Goal: Complete application form: Complete application form

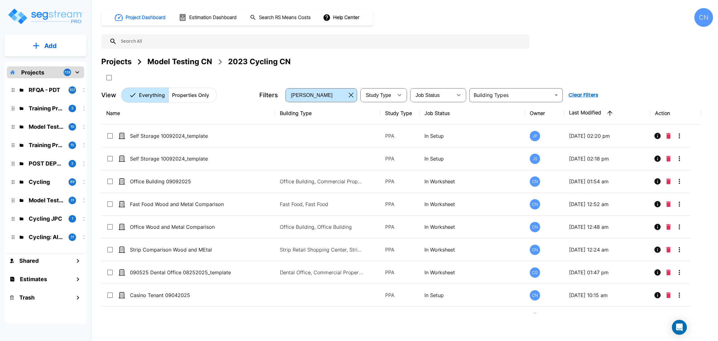
drag, startPoint x: 238, startPoint y: 180, endPoint x: 681, endPoint y: 2, distance: 477.3
click at [238, 180] on div "Office Building 09092025" at bounding box center [175, 181] width 138 height 7
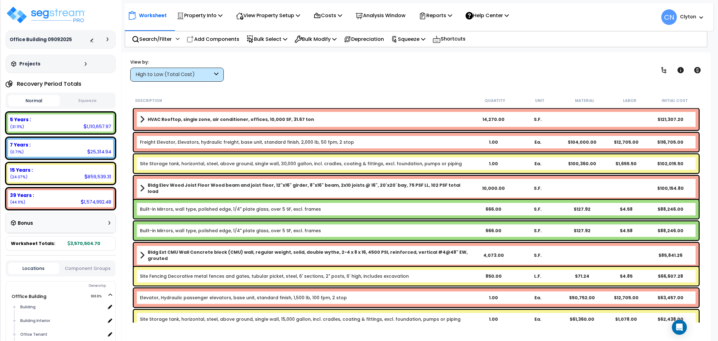
click at [544, 53] on div "Worksheet Property Info Property Setup Add Property Unit Template property Clon…" at bounding box center [416, 222] width 589 height 341
click at [67, 16] on img at bounding box center [46, 15] width 81 height 19
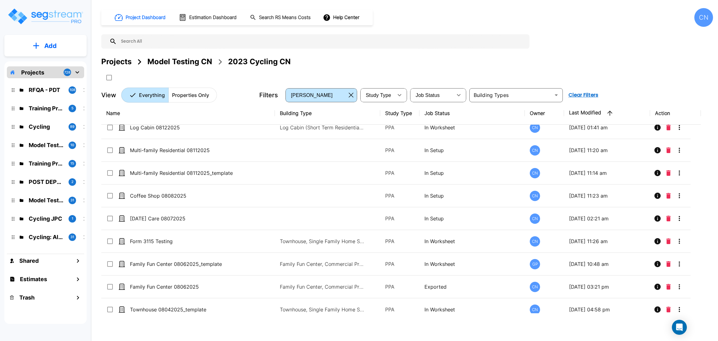
scroll to position [514, 0]
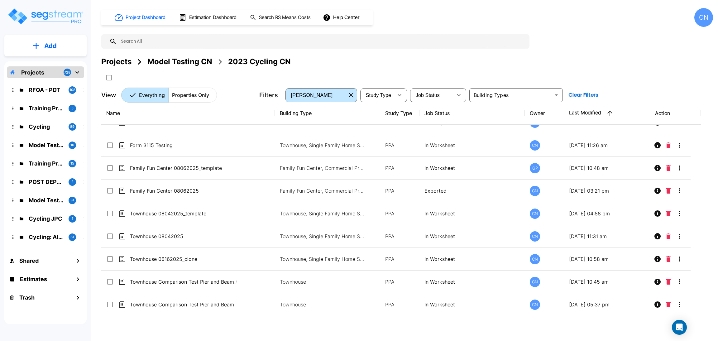
click at [429, 70] on div "Projects Model Testing CN 2023 Cycling CN" at bounding box center [407, 69] width 612 height 27
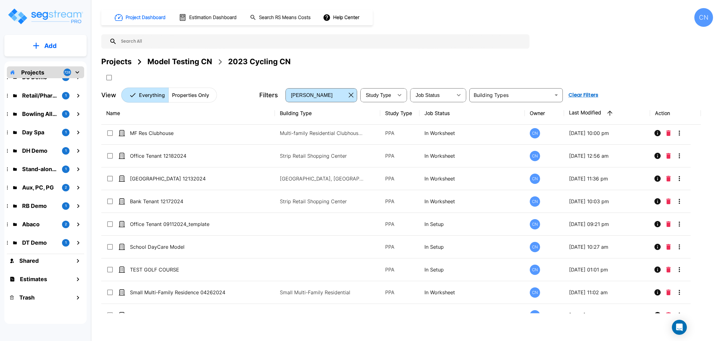
scroll to position [3805, 0]
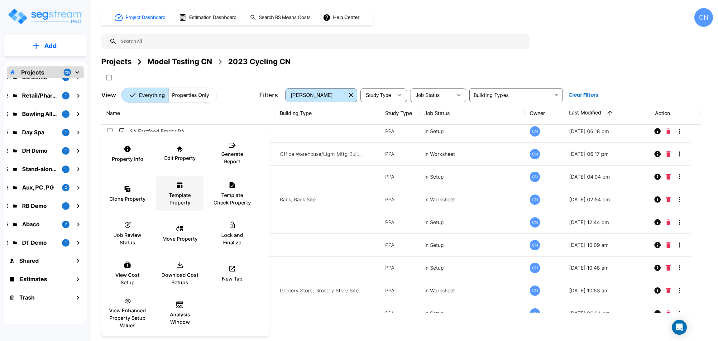
click at [184, 206] on p "Template Property" at bounding box center [179, 198] width 37 height 15
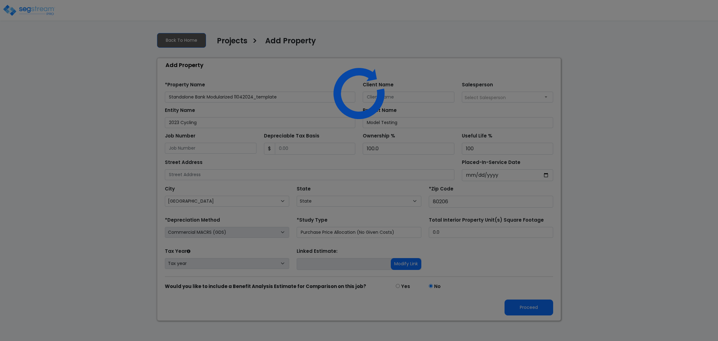
select select "CO"
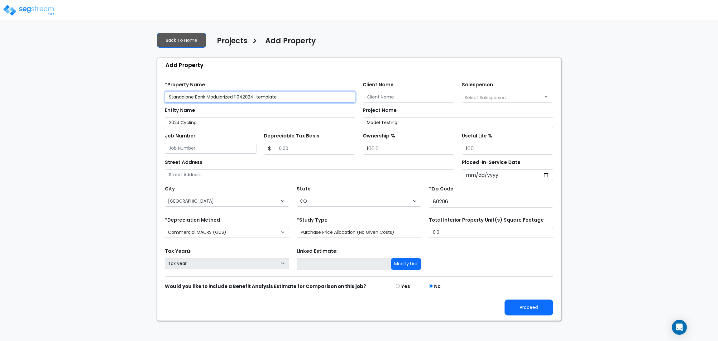
drag, startPoint x: 287, startPoint y: 96, endPoint x: 209, endPoint y: 96, distance: 78.6
click at [209, 96] on input "Standalone Bank Modularized 11042024_template" at bounding box center [260, 97] width 190 height 11
type input "Standalone Bank 09102025"
click at [537, 307] on button "Proceed" at bounding box center [529, 308] width 49 height 16
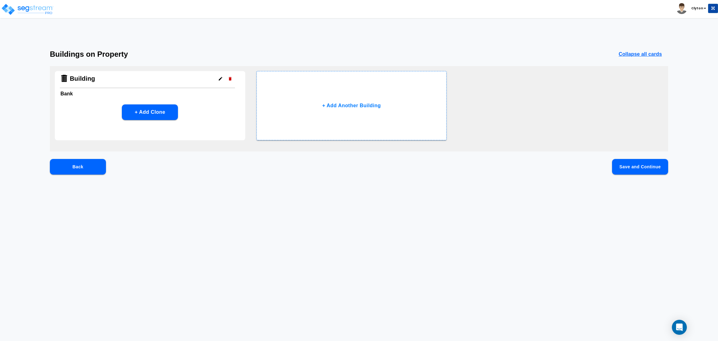
click at [624, 167] on button "Save and Continue" at bounding box center [640, 167] width 56 height 16
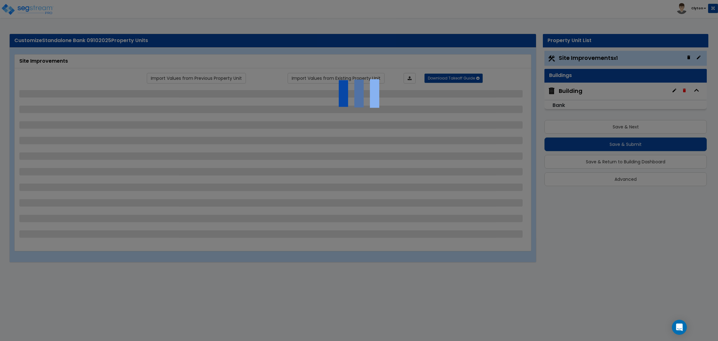
select select "2"
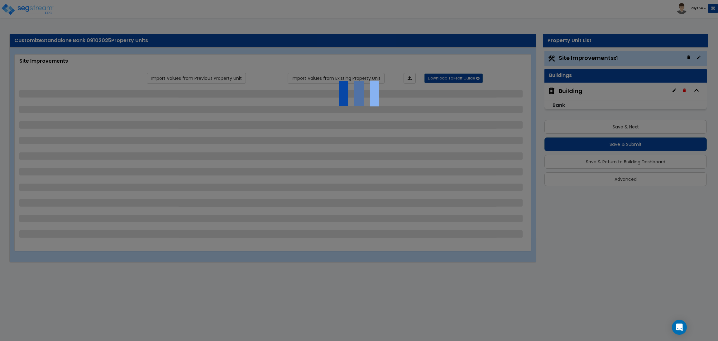
select select "1"
select select "2"
select select "3"
select select "1"
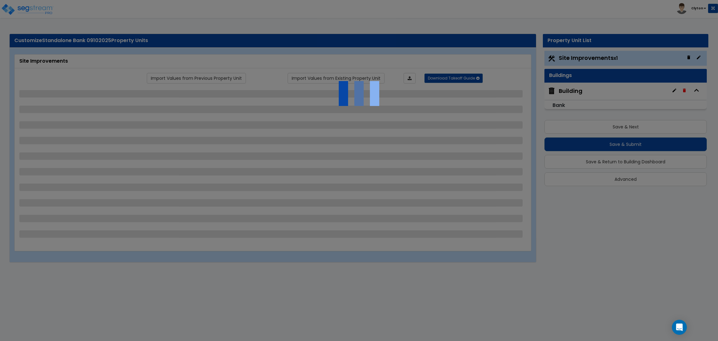
select select "1"
select select "2"
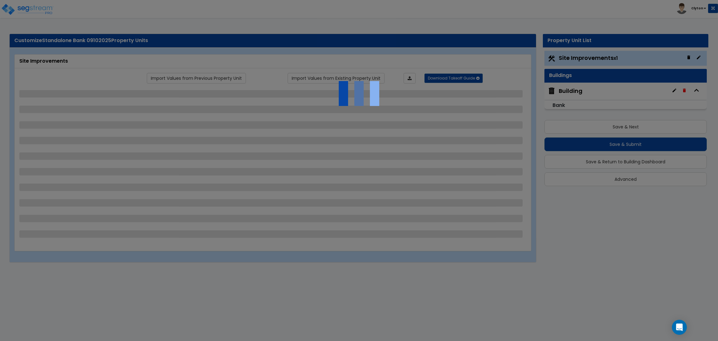
select select "1"
select select "2"
select select "1"
select select "2"
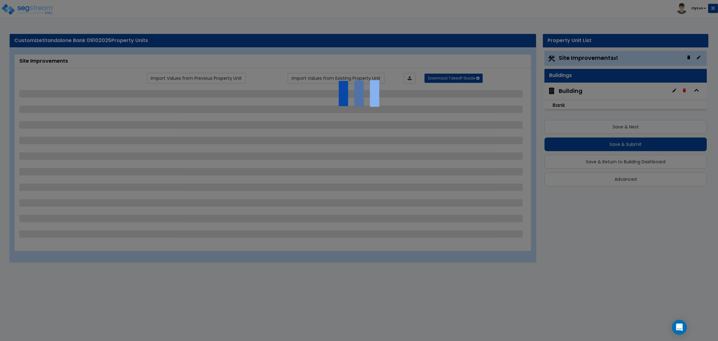
select select "4"
select select "2"
select select "3"
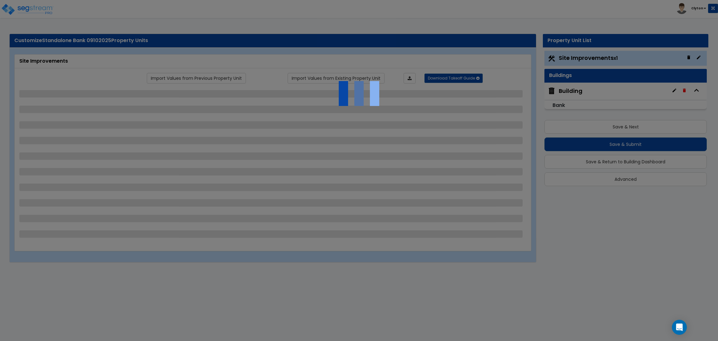
select select "2"
select select "1"
select select "2"
select select "3"
select select "2"
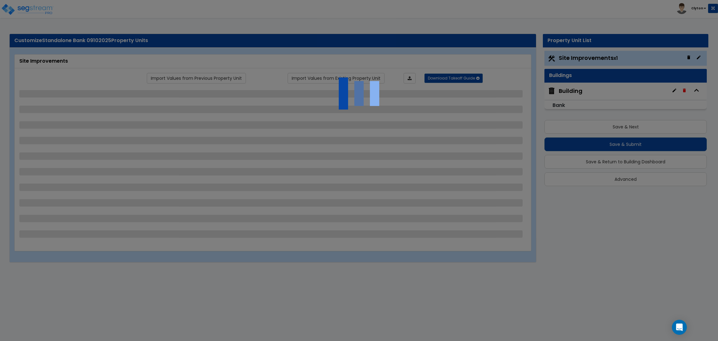
select select "1"
select select "2"
select select "7"
select select "1"
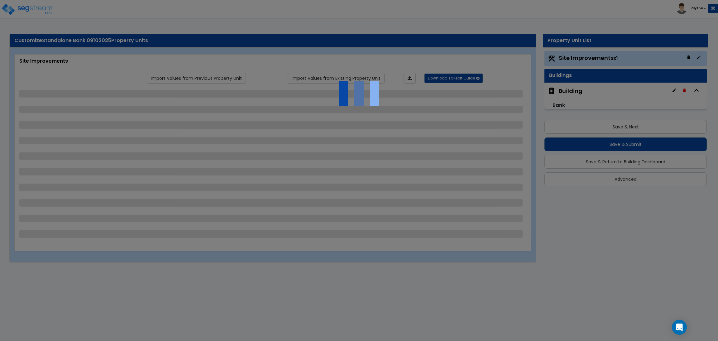
select select "2"
select select "4"
select select "1"
select select "13"
select select "2"
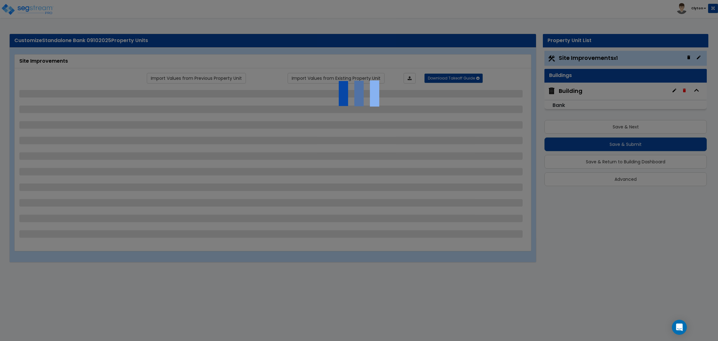
select select "1"
select select "4"
select select "1"
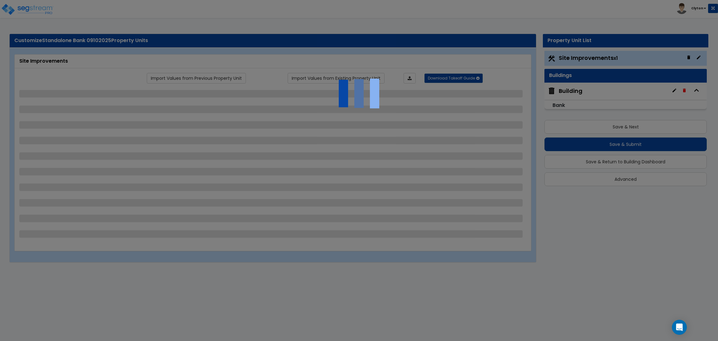
select select "2"
select select "3"
select select "2"
select select "1"
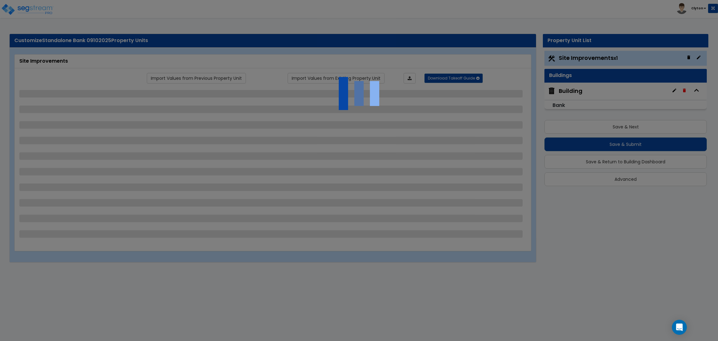
select select "4"
select select "2"
select select "1"
select select "2"
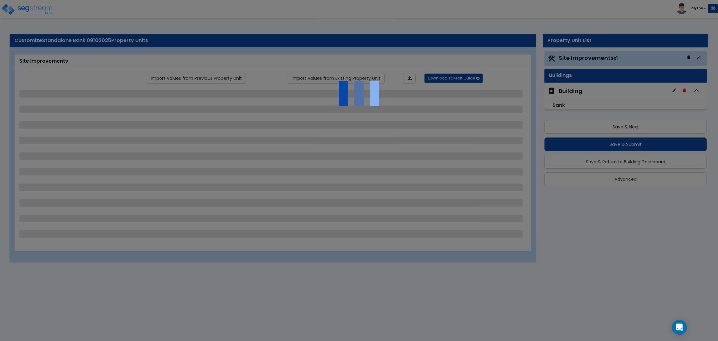
select select "2"
select select "3"
select select "11"
select select "8"
select select "5"
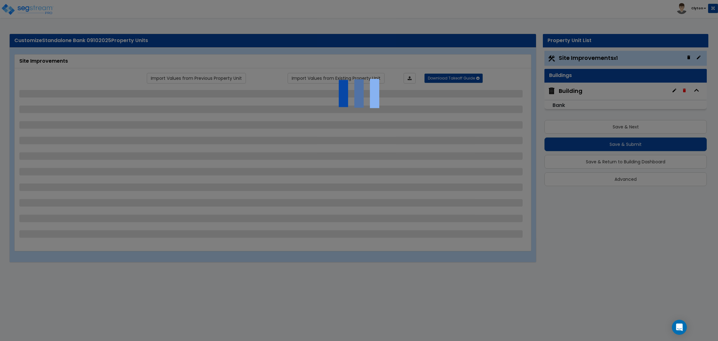
select select "3"
select select "1"
select select "5"
select select "7"
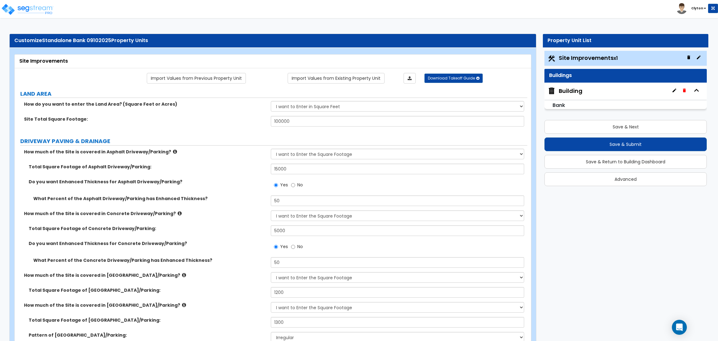
click at [232, 216] on label "How much of the Site is covered in Concrete Driveway/Parking?" at bounding box center [145, 213] width 242 height 6
click at [410, 80] on icon at bounding box center [410, 78] width 4 height 4
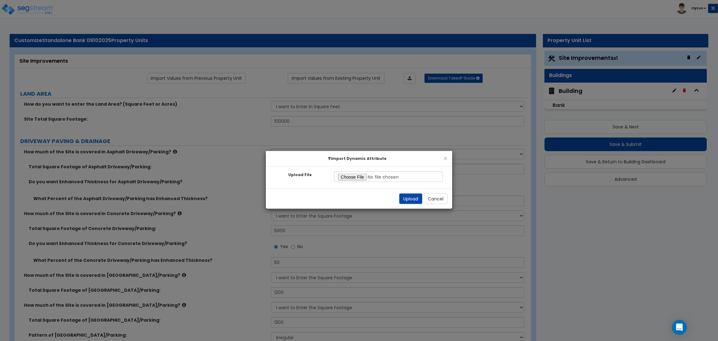
type input "C:\fakepath\Site Commercial.xlsx"
click at [415, 201] on button "Upload" at bounding box center [410, 199] width 23 height 11
radio input "true"
select select "1"
type input "250"
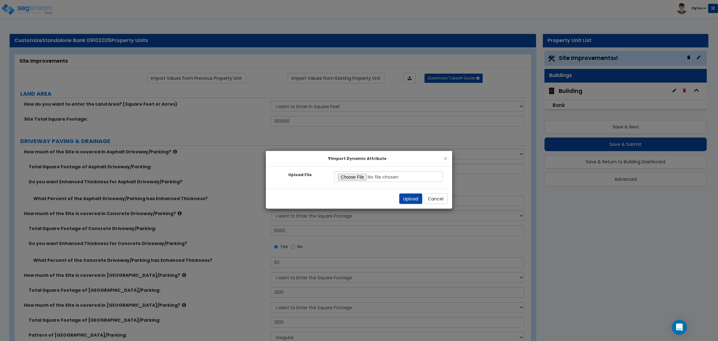
radio input "true"
select select "2"
select select "3"
radio input "true"
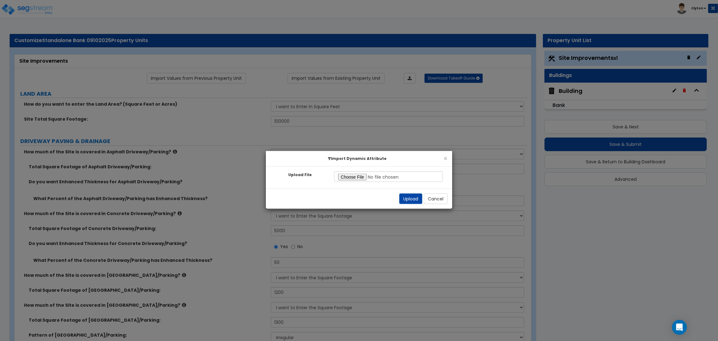
select select "1"
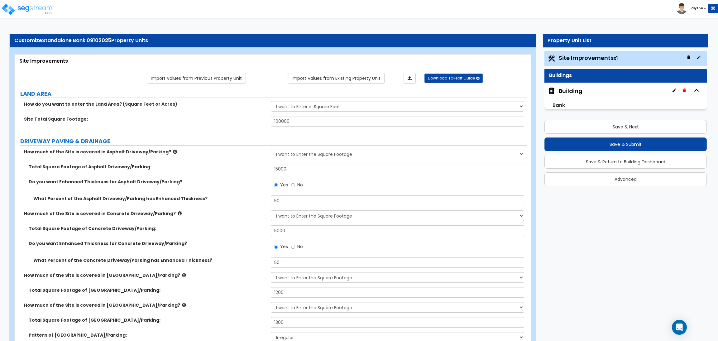
type input "300"
type input "6"
radio input "true"
select select "1"
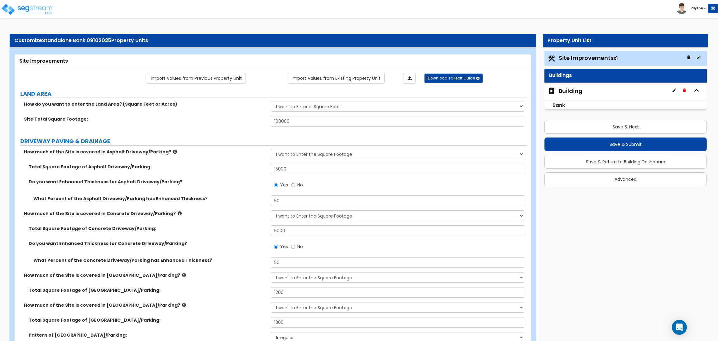
select select "7"
type input "2"
select select "1"
type input "2"
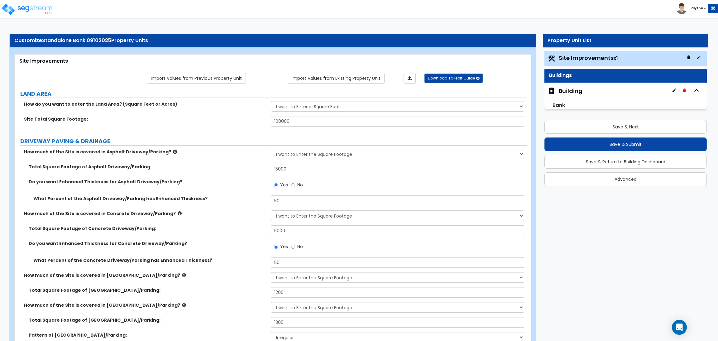
select select "1"
type input "6"
select select "3"
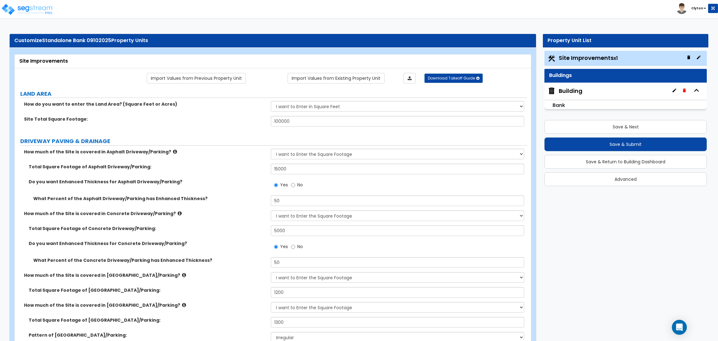
type input "6"
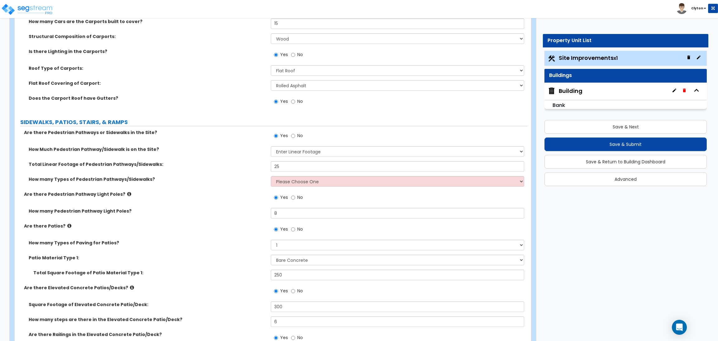
scroll to position [888, 0]
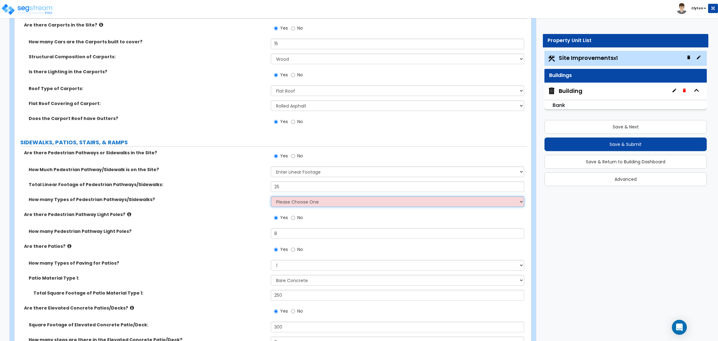
click at [289, 202] on select "Please Choose One 1 2 3" at bounding box center [397, 201] width 253 height 11
select select "1"
click at [271, 196] on select "Please Choose One 1 2 3" at bounding box center [397, 201] width 253 height 11
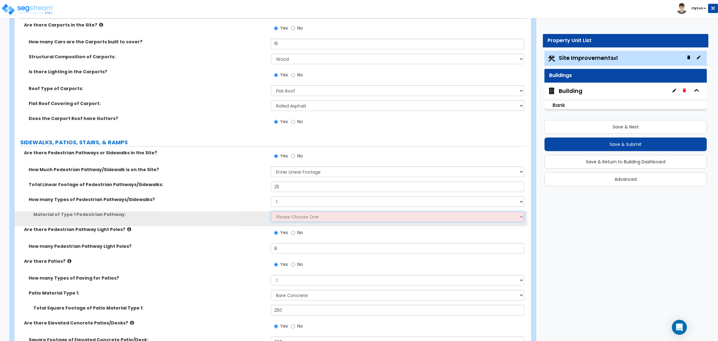
click at [283, 215] on select "Please Choose One Bare Concrete Stamped Concrete Brick Pavers Stone Pavers Wood…" at bounding box center [397, 216] width 253 height 11
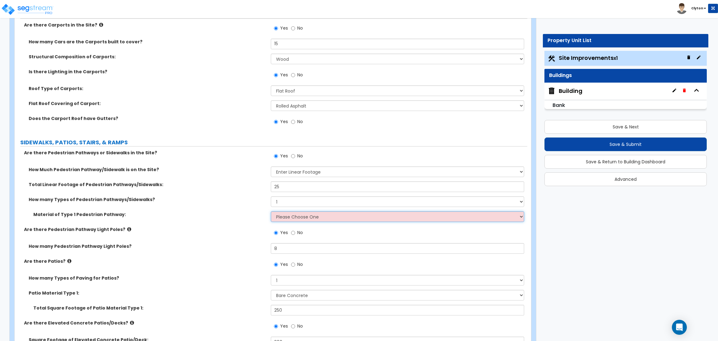
select select "7"
click at [271, 211] on select "Please Choose One Bare Concrete Stamped Concrete Brick Pavers Stone Pavers Wood…" at bounding box center [397, 216] width 253 height 11
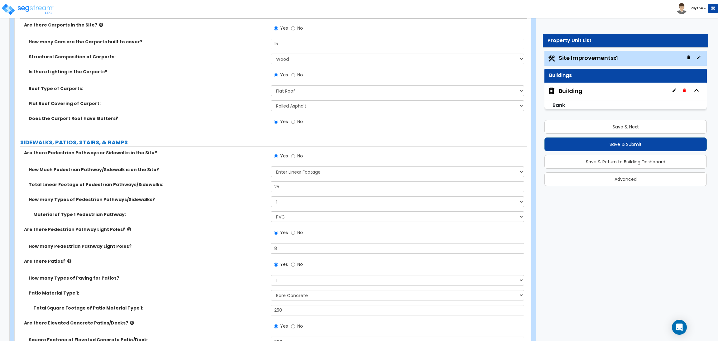
click at [209, 243] on label "How many Pedestrian Pathway Light Poles?" at bounding box center [148, 246] width 238 height 6
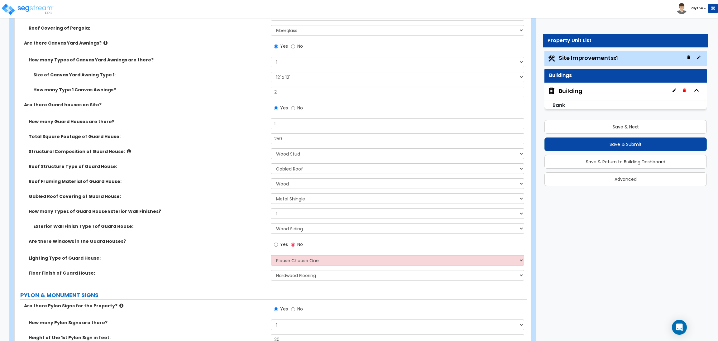
scroll to position [2806, 0]
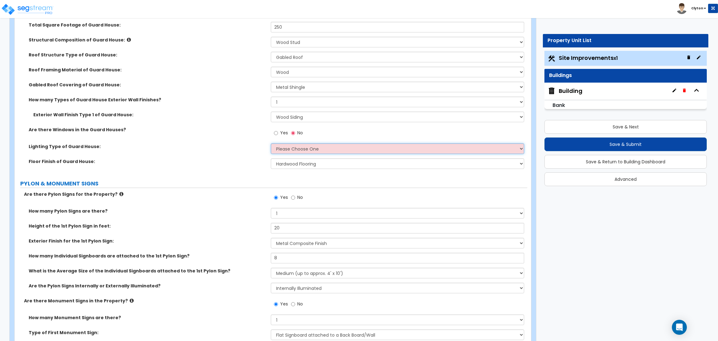
click at [283, 150] on select "Please Choose One LED Surface-Mounted LED Recessed Fluorescent Surface-Mounted …" at bounding box center [397, 148] width 253 height 11
select select "1"
click at [271, 144] on select "Please Choose One LED Surface-Mounted LED Recessed Fluorescent Surface-Mounted …" at bounding box center [397, 148] width 253 height 11
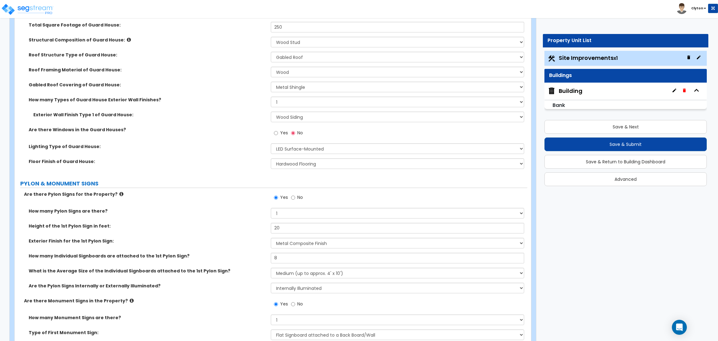
click at [217, 155] on div "Lighting Type of Guard House: Please Choose One LED Surface-Mounted LED Recesse…" at bounding box center [271, 150] width 513 height 15
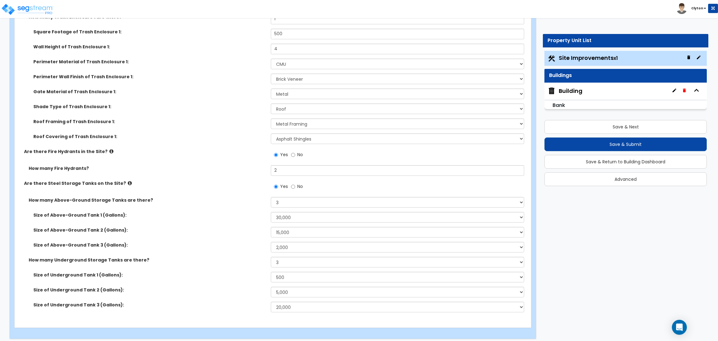
scroll to position [3735, 0]
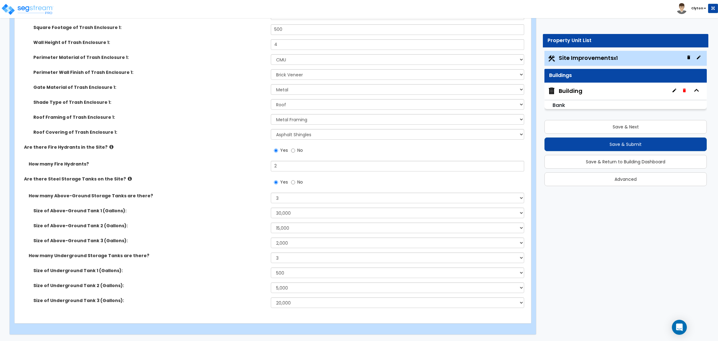
click at [572, 135] on div "Save & Next Save & Submit Save & Return to Building Dashboard Advanced" at bounding box center [626, 151] width 162 height 70
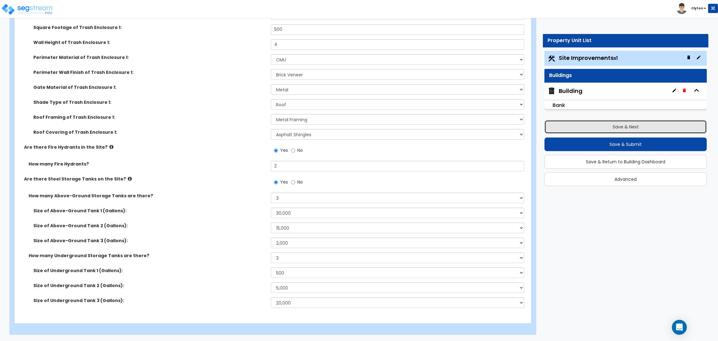
click at [576, 129] on button "Save & Next" at bounding box center [626, 127] width 162 height 14
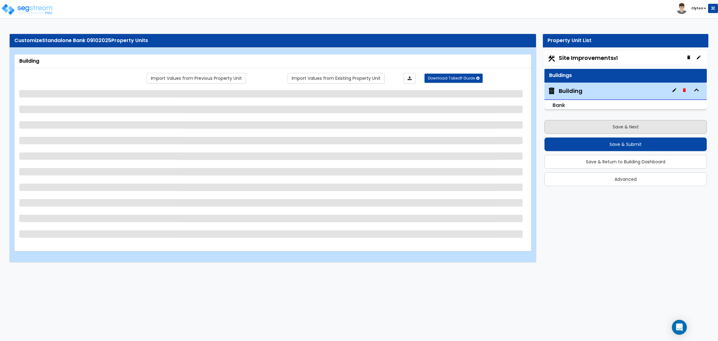
scroll to position [0, 0]
select select "2"
select select "7"
select select "2"
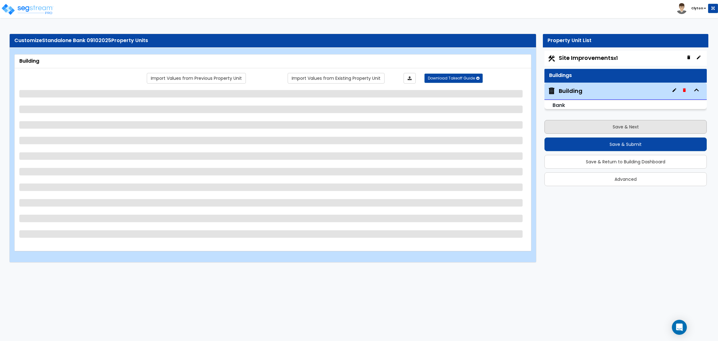
select select "2"
select select "1"
select select "2"
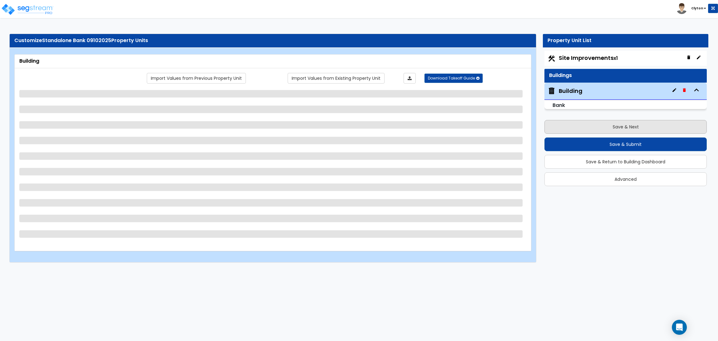
select select "3"
select select "1"
select select "2"
select select "1"
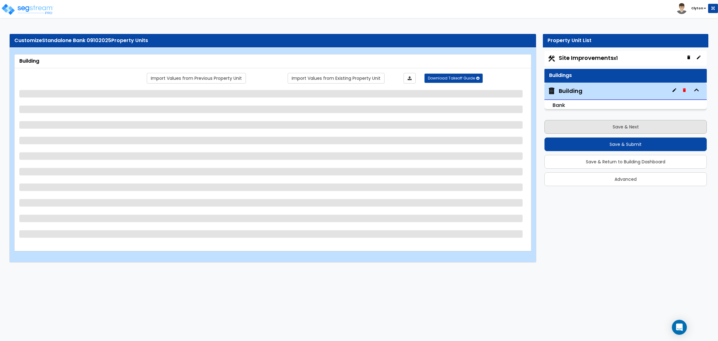
select select "3"
select select "1"
select select "3"
select select "2"
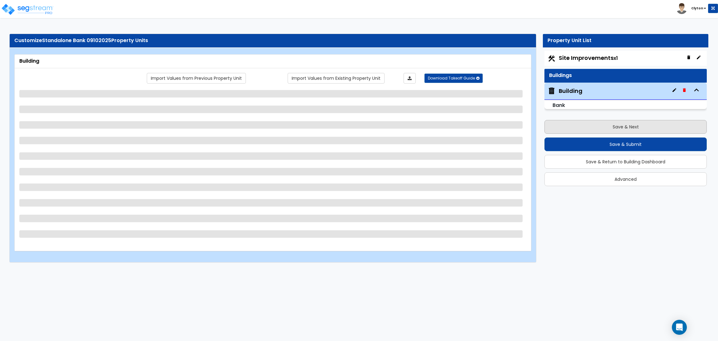
select select "1"
select select "2"
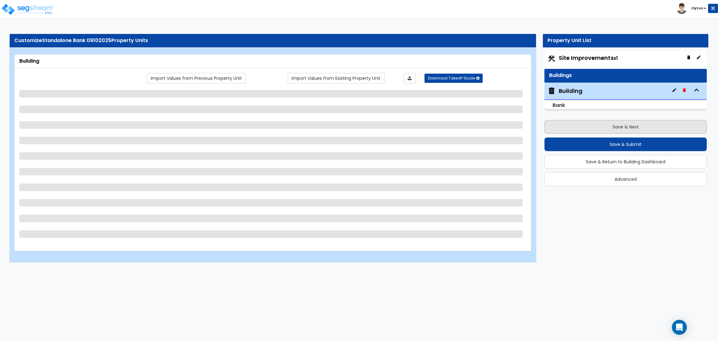
select select "2"
select select "3"
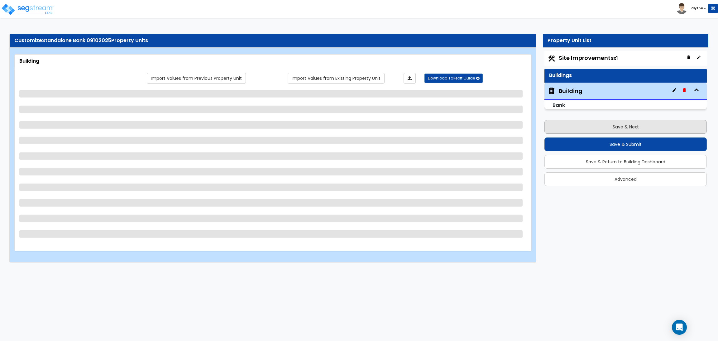
select select "3"
select select "2"
select select "1"
select select "3"
select select "1"
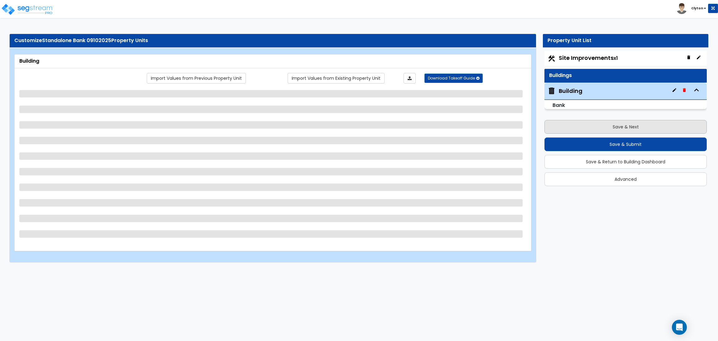
select select "3"
select select "2"
select select "3"
select select "5"
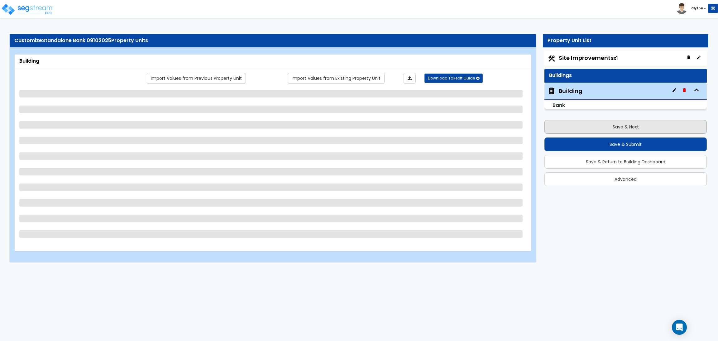
select select "2"
select select "3"
select select "2"
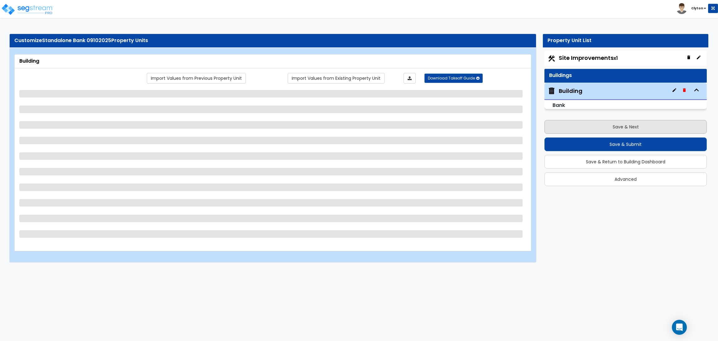
select select "1"
select select "2"
select select "3"
select select "4"
select select "2"
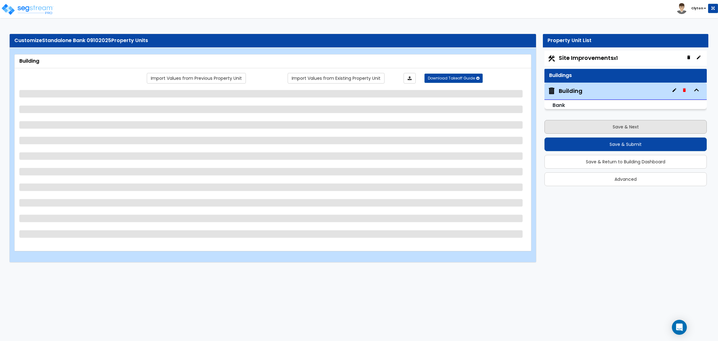
select select "1"
select select "4"
select select "1"
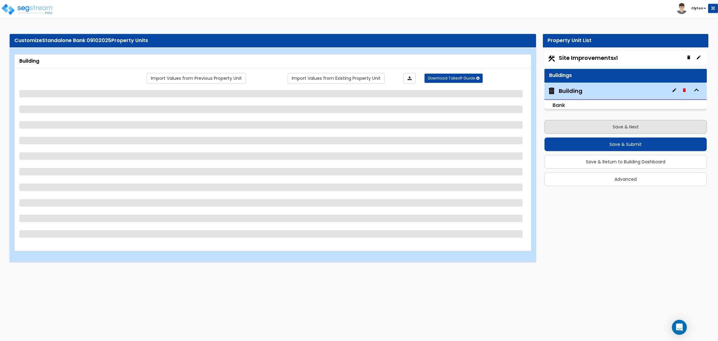
select select "1"
select select "2"
select select "5"
select select "6"
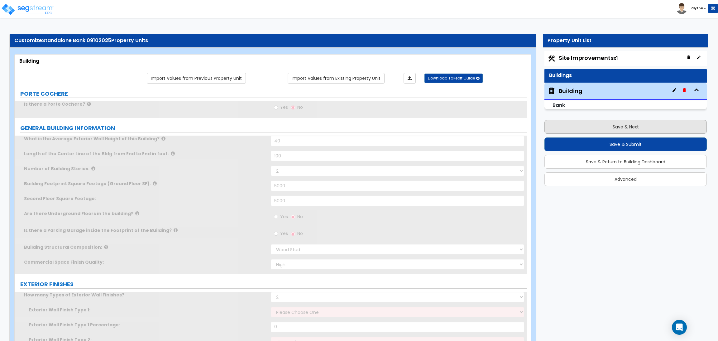
radio input "true"
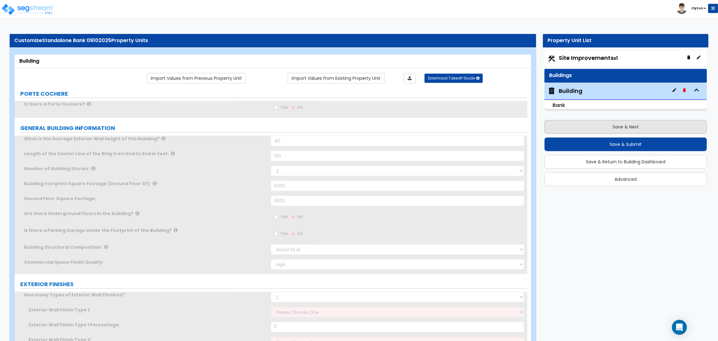
radio input "true"
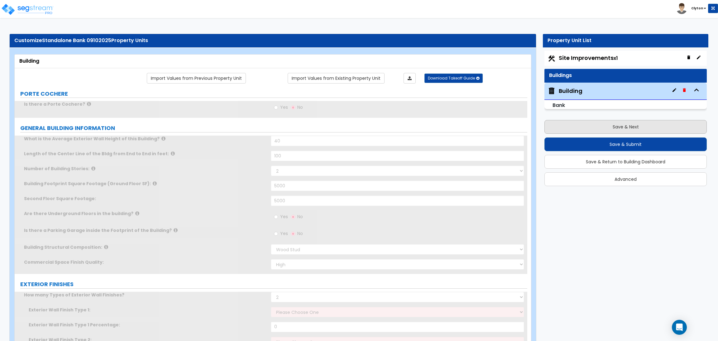
radio input "true"
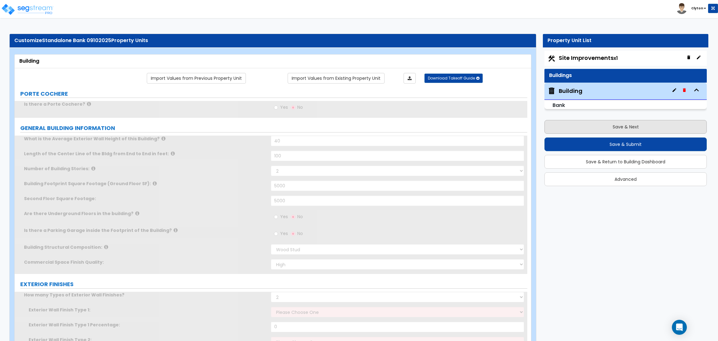
radio input "true"
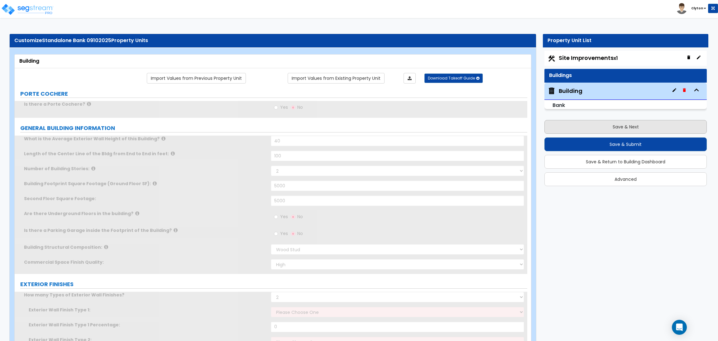
radio input "true"
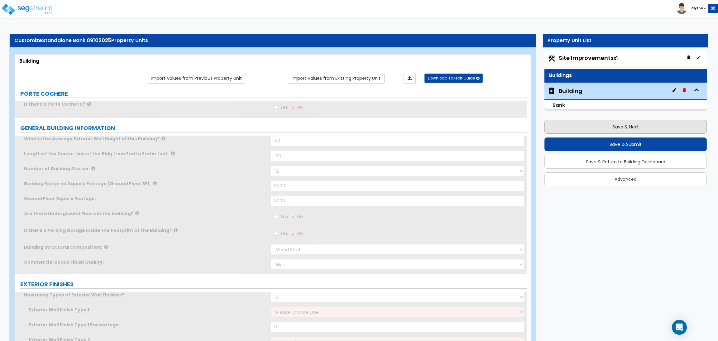
radio input "true"
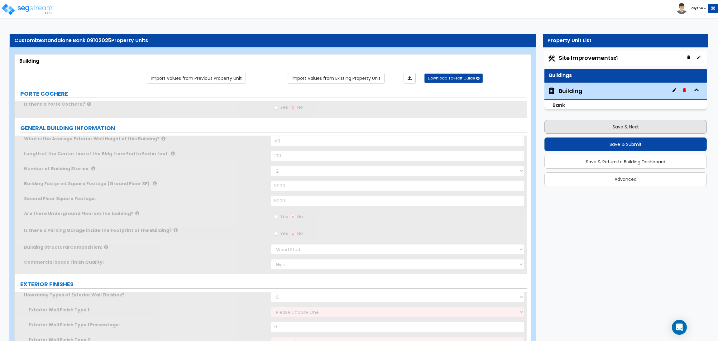
radio input "true"
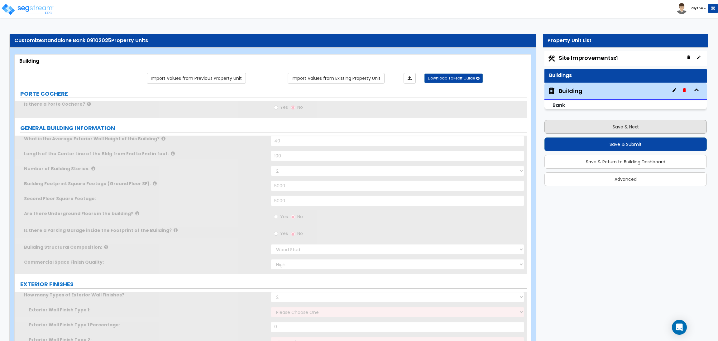
radio input "true"
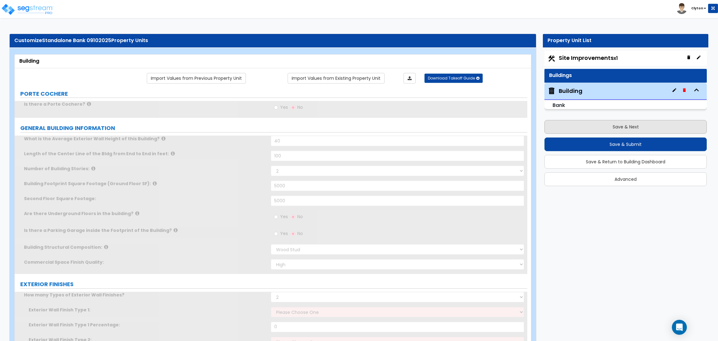
radio input "true"
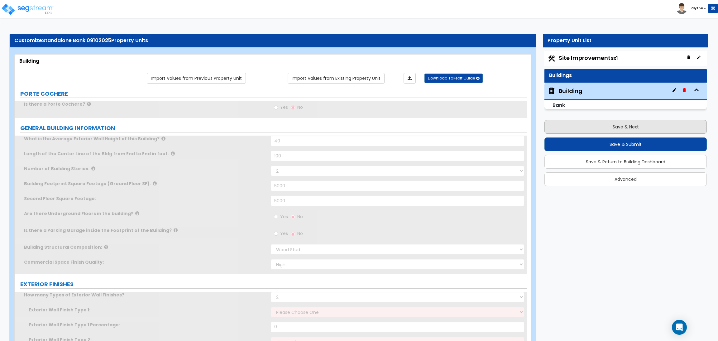
radio input "true"
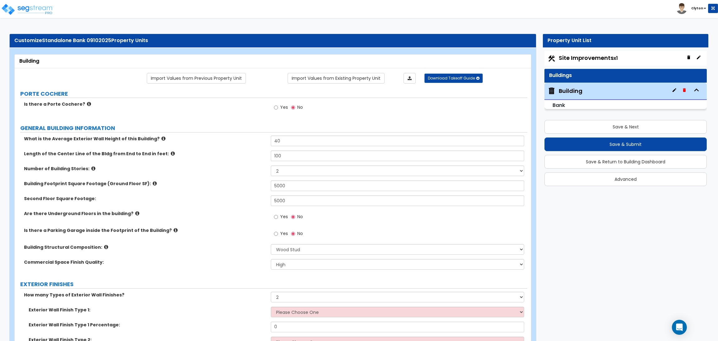
click at [229, 184] on label "Building Footprint Square Footage (Ground Floor SF):" at bounding box center [145, 184] width 242 height 6
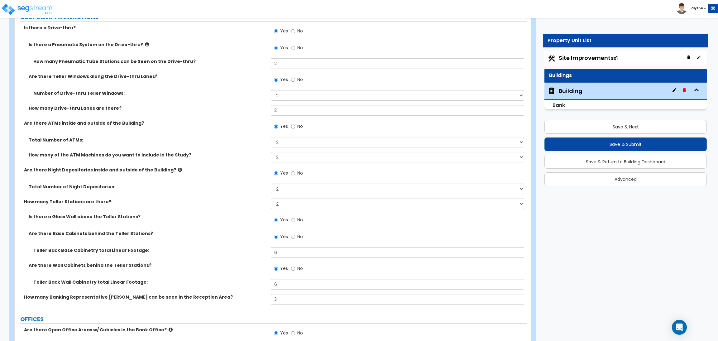
click at [295, 175] on label "No" at bounding box center [297, 174] width 12 height 11
click at [295, 175] on input "No" at bounding box center [293, 173] width 4 height 7
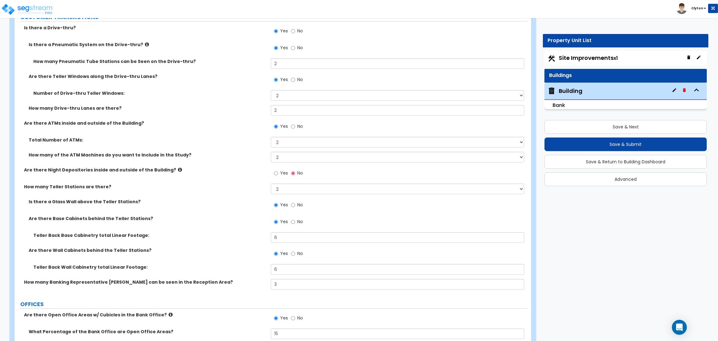
click at [280, 174] on label "Yes" at bounding box center [281, 174] width 14 height 11
click at [278, 174] on input "Yes" at bounding box center [276, 173] width 4 height 7
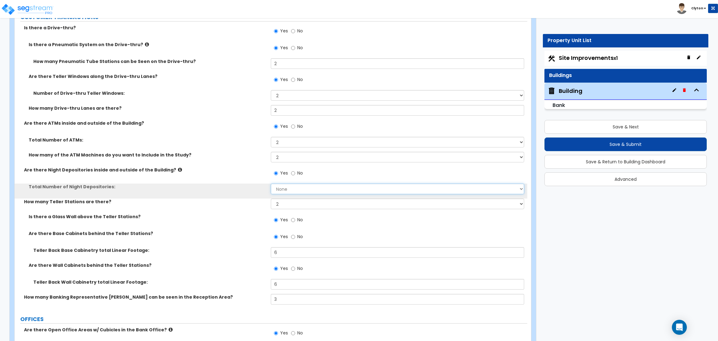
click at [279, 189] on select "None 1 2 3" at bounding box center [397, 189] width 253 height 11
click at [271, 184] on select "None 1 2 3" at bounding box center [397, 189] width 253 height 11
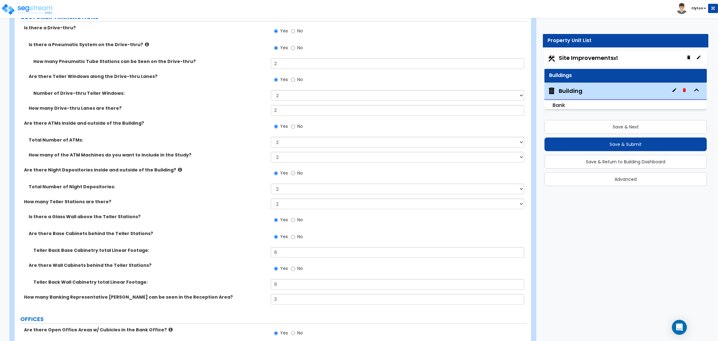
click at [242, 208] on div "How many Teller Stations are there? None 1 2 3 4 5 6 7 8 9 10" at bounding box center [271, 206] width 513 height 15
click at [248, 192] on div "Total Number of Night Depositories: None 1 2 3" at bounding box center [271, 191] width 513 height 15
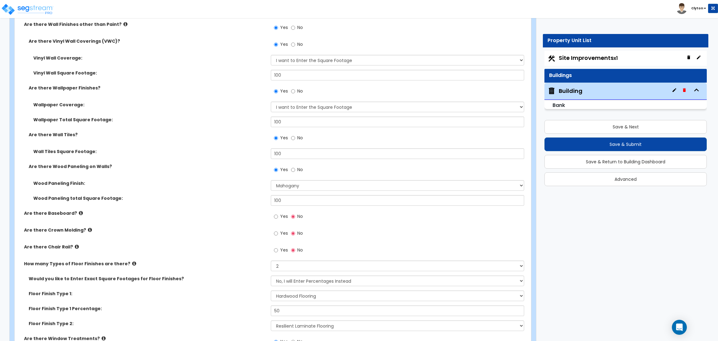
scroll to position [2625, 0]
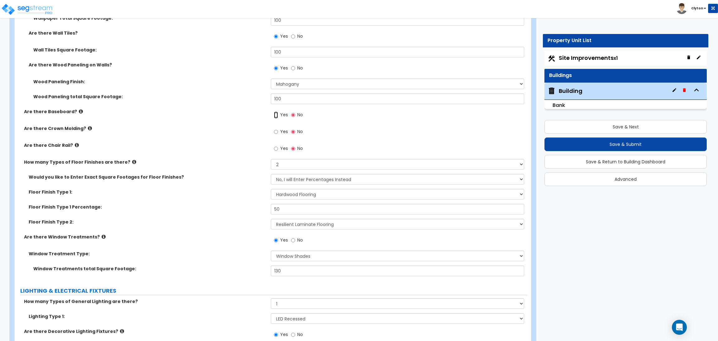
click at [277, 118] on input "Yes" at bounding box center [276, 115] width 4 height 7
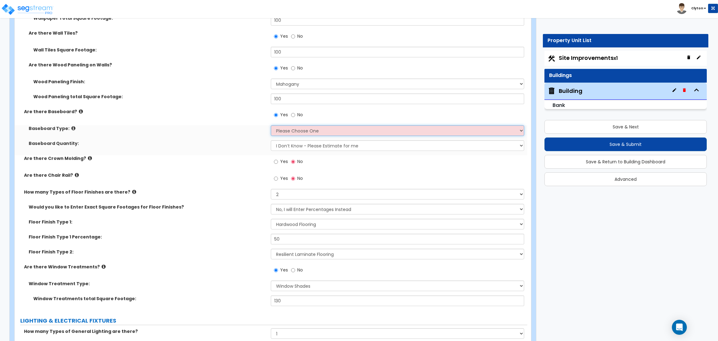
click at [281, 133] on select "Please Choose One Wood Vinyl Carpet Tile" at bounding box center [397, 130] width 253 height 11
click at [271, 126] on select "Please Choose One Wood Vinyl Carpet Tile" at bounding box center [397, 130] width 253 height 11
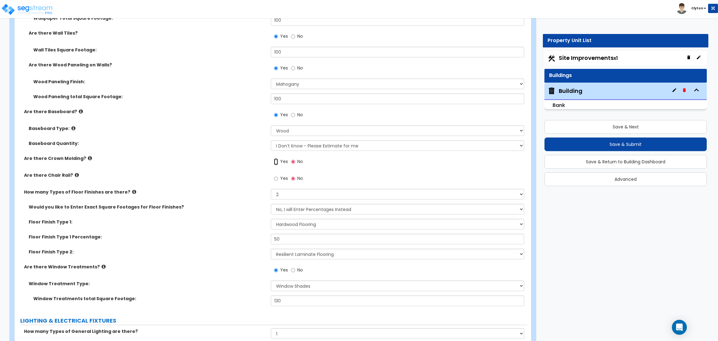
click at [277, 163] on input "Yes" at bounding box center [276, 161] width 4 height 7
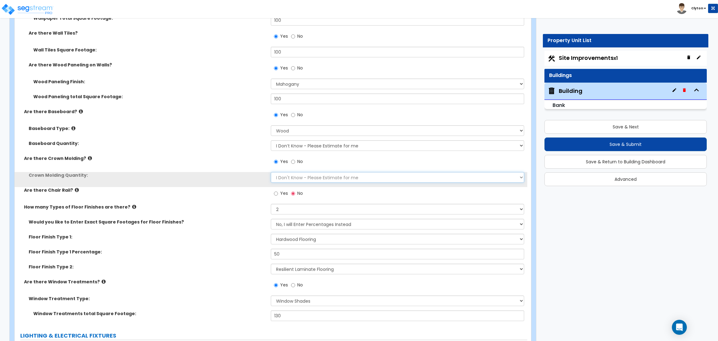
click at [289, 182] on select "I Don't Know - Please Estimate for me I want to Enter the Linear Footage" at bounding box center [397, 177] width 253 height 11
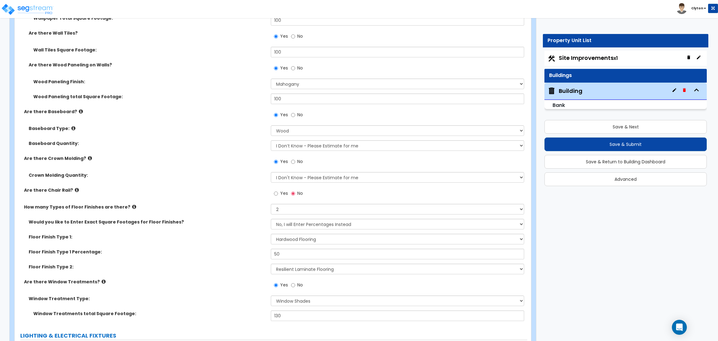
click at [245, 195] on div "Are there Chair Rail? Yes No" at bounding box center [271, 195] width 513 height 17
click at [277, 194] on input "Yes" at bounding box center [276, 193] width 4 height 7
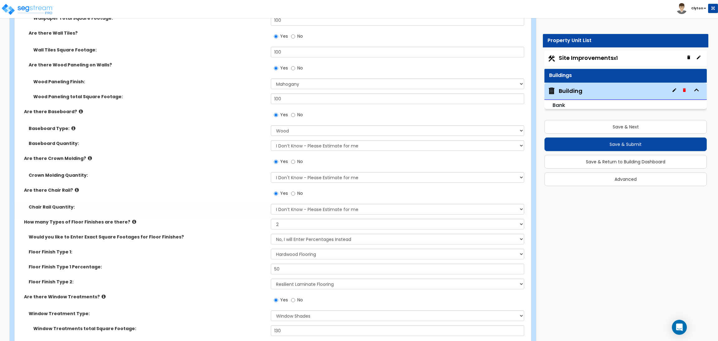
click at [236, 196] on div "Are there Chair Rail? Yes No" at bounding box center [271, 195] width 513 height 17
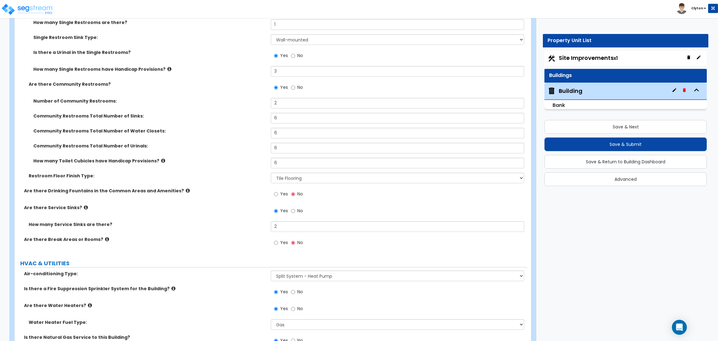
scroll to position [3568, 0]
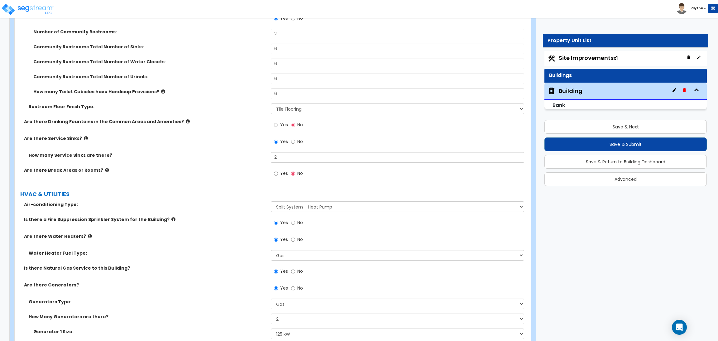
click at [276, 129] on label "Yes" at bounding box center [281, 125] width 14 height 11
click at [276, 128] on input "Yes" at bounding box center [276, 125] width 4 height 7
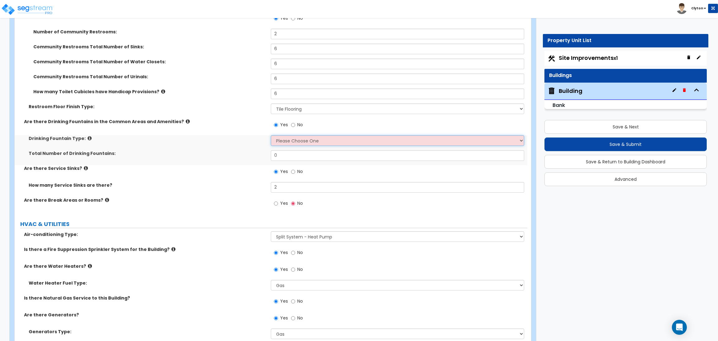
click at [297, 141] on select "Please Choose One Wall-mounted Floor-mounted" at bounding box center [397, 140] width 253 height 11
click at [271, 136] on select "Please Choose One Wall-mounted Floor-mounted" at bounding box center [397, 140] width 253 height 11
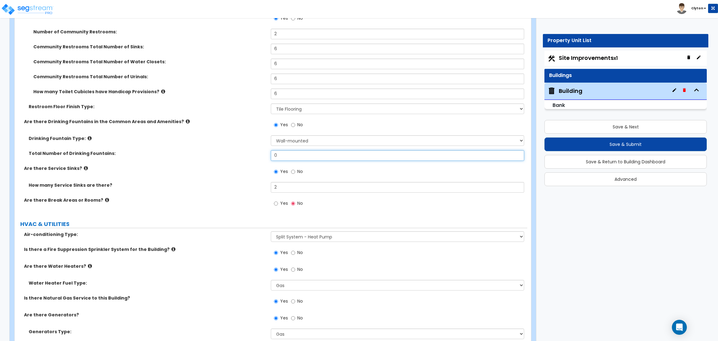
drag, startPoint x: 282, startPoint y: 157, endPoint x: 246, endPoint y: 153, distance: 36.4
click at [246, 153] on div "Total Number of Drinking Fountains: 0" at bounding box center [271, 157] width 513 height 15
click at [276, 205] on input "Yes" at bounding box center [276, 203] width 4 height 7
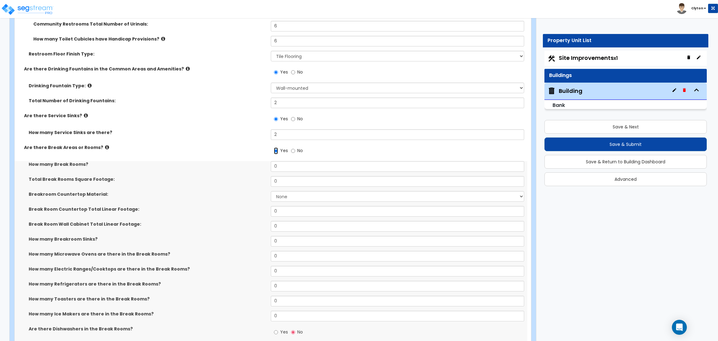
scroll to position [3662, 0]
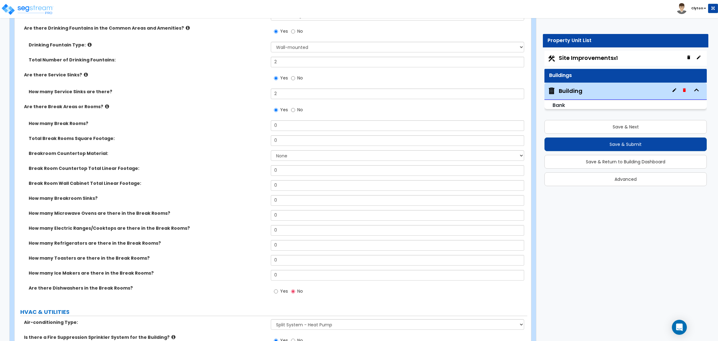
click at [292, 133] on div "How many Break Rooms? 0" at bounding box center [271, 127] width 513 height 15
drag, startPoint x: 292, startPoint y: 132, endPoint x: 262, endPoint y: 133, distance: 29.9
click at [262, 133] on div "How many Break Rooms? 0" at bounding box center [271, 127] width 513 height 15
drag, startPoint x: 280, startPoint y: 129, endPoint x: 267, endPoint y: 129, distance: 13.1
click at [267, 129] on div "How many Break Rooms? 0" at bounding box center [271, 127] width 513 height 15
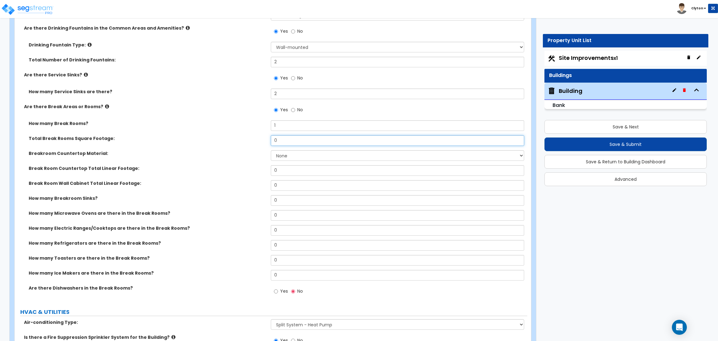
drag, startPoint x: 290, startPoint y: 138, endPoint x: 234, endPoint y: 129, distance: 56.8
click at [234, 130] on div "How many Break Rooms? 1 Total Break Rooms Square Footage: 0 Breakroom Counterto…" at bounding box center [271, 210] width 504 height 181
click at [277, 154] on select "None Plastic Laminate Solid Surface Stone Quartz Marble Tile Wood Stainless Ste…" at bounding box center [397, 155] width 253 height 11
click at [271, 151] on select "None Plastic Laminate Solid Surface Stone Quartz Marble Tile Wood Stainless Ste…" at bounding box center [397, 155] width 253 height 11
drag, startPoint x: 285, startPoint y: 171, endPoint x: 230, endPoint y: 167, distance: 55.0
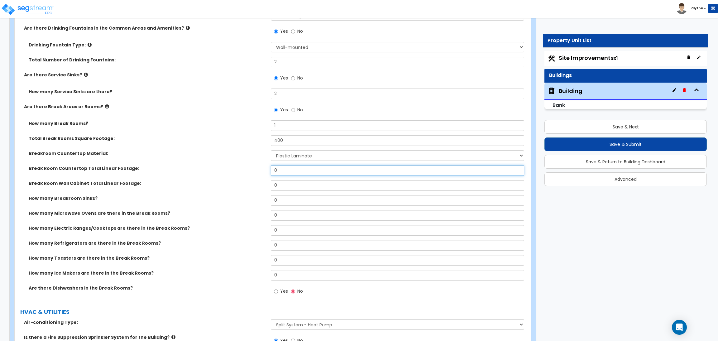
click at [230, 167] on div "Break Room Countertop Total Linear Footage: 0" at bounding box center [271, 172] width 513 height 15
drag, startPoint x: 280, startPoint y: 186, endPoint x: 243, endPoint y: 182, distance: 37.0
click at [243, 182] on div "Break Room Wall Cabinet Total Linear Footage: 0" at bounding box center [271, 187] width 513 height 15
drag, startPoint x: 286, startPoint y: 204, endPoint x: 261, endPoint y: 200, distance: 25.6
click at [261, 200] on div "How many Breakroom Sinks? 0" at bounding box center [271, 202] width 513 height 15
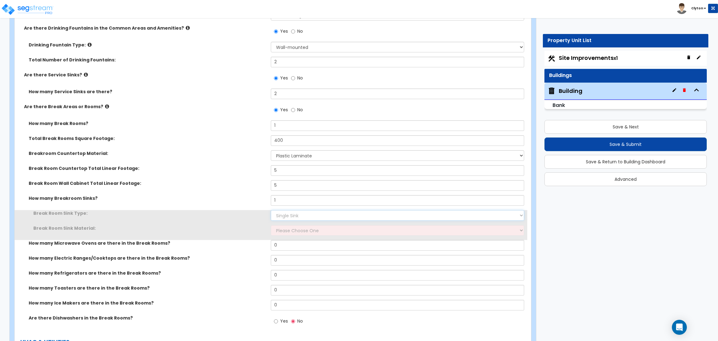
click at [283, 215] on select "Please Choose One Single Sink Double Sink" at bounding box center [397, 215] width 253 height 11
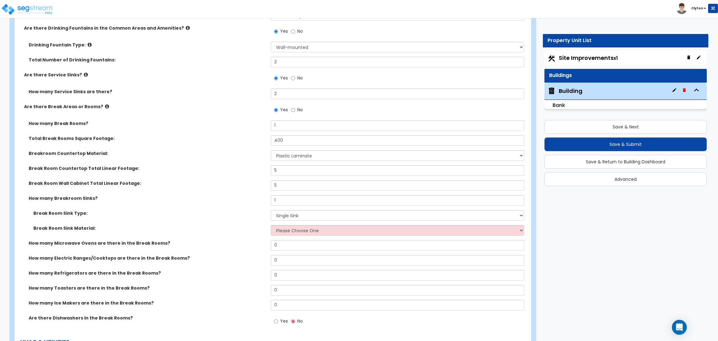
click at [259, 214] on label "Break Room Sink Type:" at bounding box center [149, 213] width 233 height 6
click at [289, 230] on select "Please Choose One Stainless Steel Porcelain Enamel Cast Iron" at bounding box center [397, 230] width 253 height 11
click at [271, 225] on select "Please Choose One Stainless Steel Porcelain Enamel Cast Iron" at bounding box center [397, 230] width 253 height 11
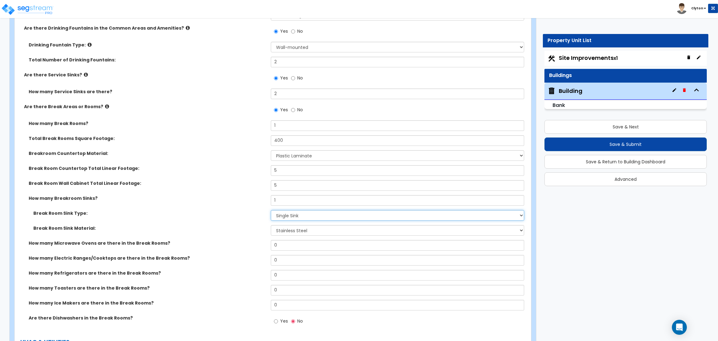
click at [279, 218] on select "Please Choose One Single Sink Double Sink" at bounding box center [397, 215] width 253 height 11
click at [249, 221] on div "Break Room Sink Type: Please Choose One Single Sink Double Sink" at bounding box center [271, 217] width 513 height 15
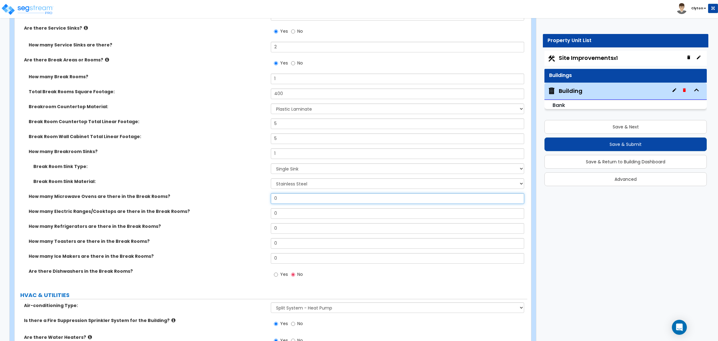
drag, startPoint x: 282, startPoint y: 201, endPoint x: 253, endPoint y: 202, distance: 29.3
click at [253, 202] on div "How many Microwave Ovens are there in the Break Rooms? 0" at bounding box center [271, 200] width 513 height 15
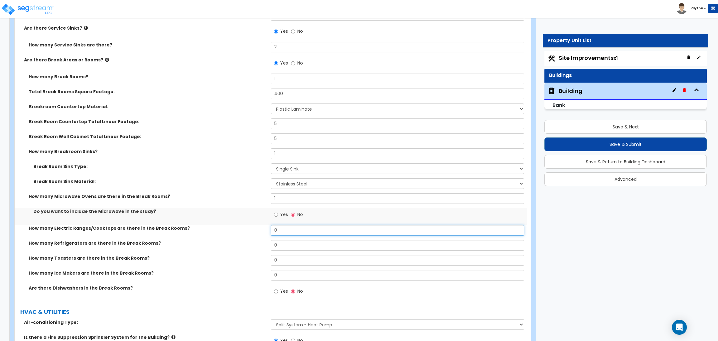
drag, startPoint x: 284, startPoint y: 226, endPoint x: 250, endPoint y: 230, distance: 34.0
click at [250, 230] on div "How many Electric Ranges/Cooktops are there in the Break Rooms? 0" at bounding box center [271, 232] width 513 height 15
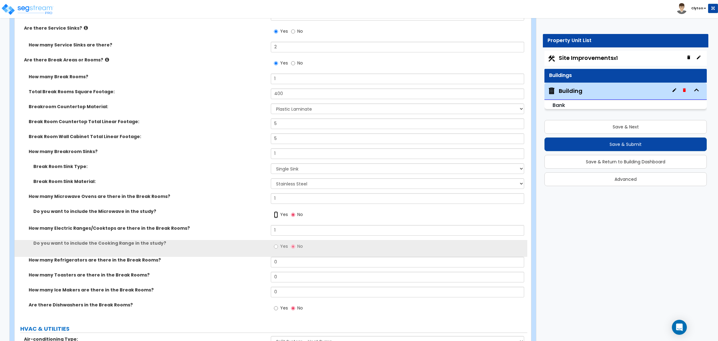
click at [277, 216] on input "Yes" at bounding box center [276, 214] width 4 height 7
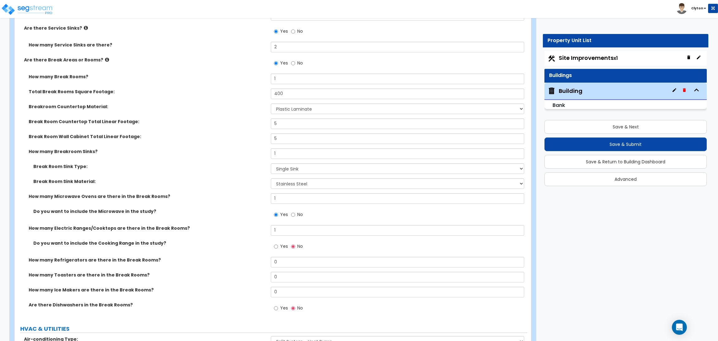
click at [279, 250] on label "Yes" at bounding box center [281, 247] width 14 height 11
click at [278, 250] on input "Yes" at bounding box center [276, 246] width 4 height 7
drag, startPoint x: 282, startPoint y: 263, endPoint x: 258, endPoint y: 259, distance: 23.8
click at [259, 260] on div "How many Refrigerators are there in the Break Rooms? 0" at bounding box center [271, 264] width 513 height 15
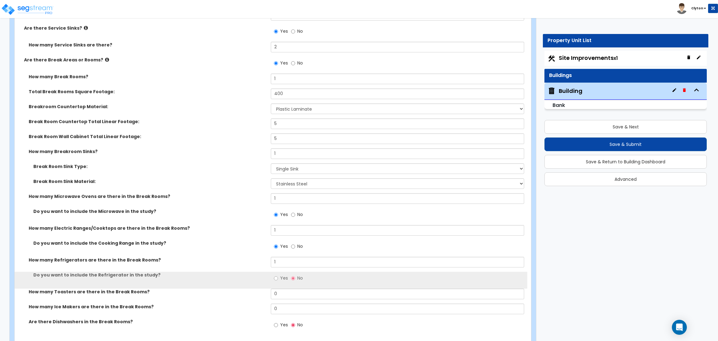
click at [281, 277] on span "Yes" at bounding box center [284, 278] width 8 height 6
click at [278, 277] on input "Yes" at bounding box center [276, 278] width 4 height 7
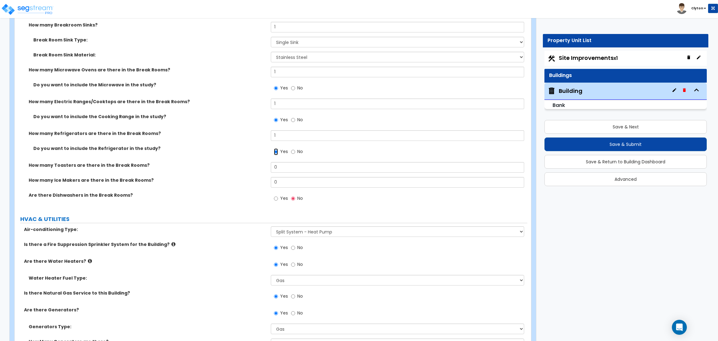
scroll to position [3896, 0]
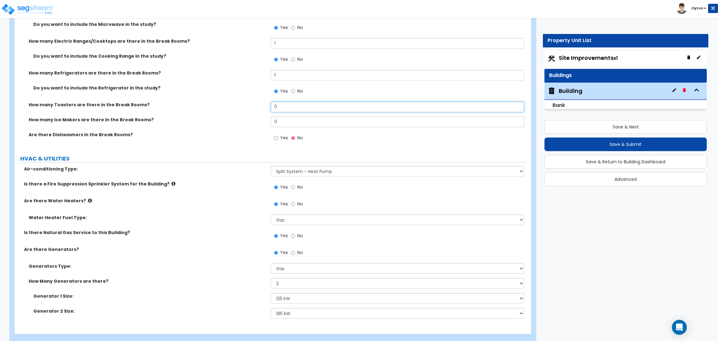
drag, startPoint x: 291, startPoint y: 110, endPoint x: 242, endPoint y: 110, distance: 48.9
click at [242, 111] on div "How many Toasters are there in the Break Rooms? 0" at bounding box center [271, 109] width 513 height 15
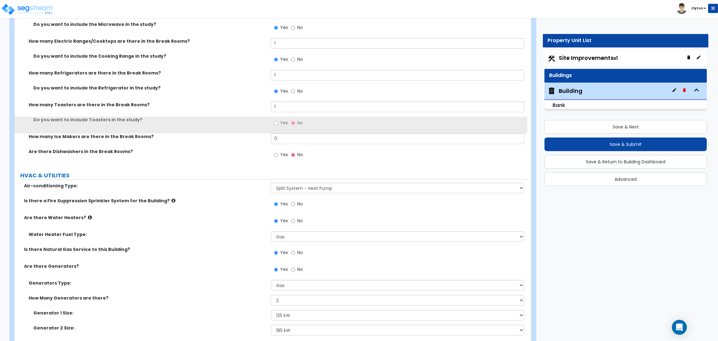
click at [280, 122] on label "Yes" at bounding box center [281, 123] width 14 height 11
click at [278, 122] on input "Yes" at bounding box center [276, 123] width 4 height 7
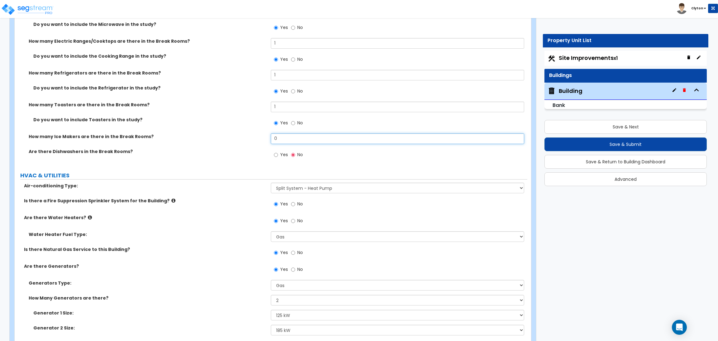
drag, startPoint x: 285, startPoint y: 138, endPoint x: 243, endPoint y: 139, distance: 41.8
click at [243, 139] on div "How many Ice Makers are there in the Break Rooms? 0" at bounding box center [271, 140] width 513 height 15
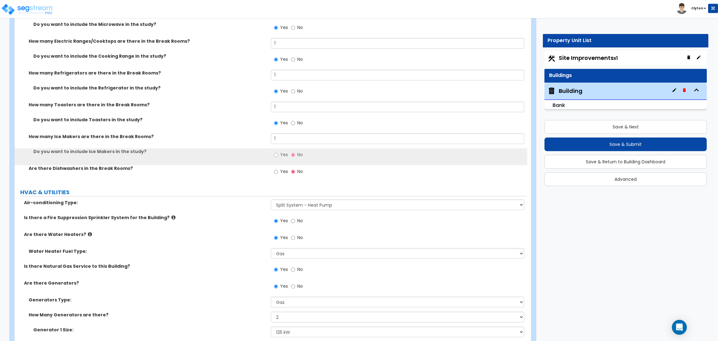
click at [278, 154] on label "Yes" at bounding box center [281, 155] width 14 height 11
click at [278, 154] on input "Yes" at bounding box center [276, 155] width 4 height 7
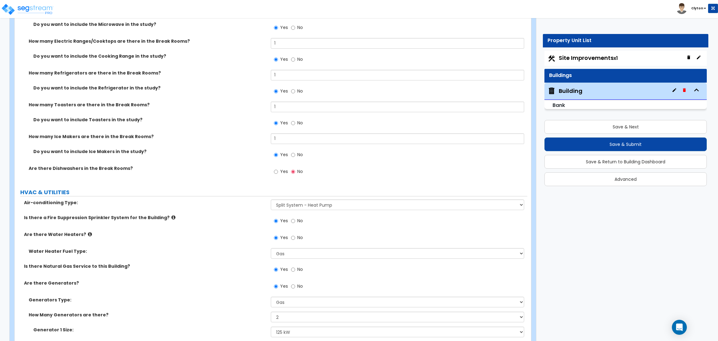
click at [284, 174] on span "Yes" at bounding box center [284, 171] width 8 height 6
click at [278, 174] on input "Yes" at bounding box center [276, 171] width 4 height 7
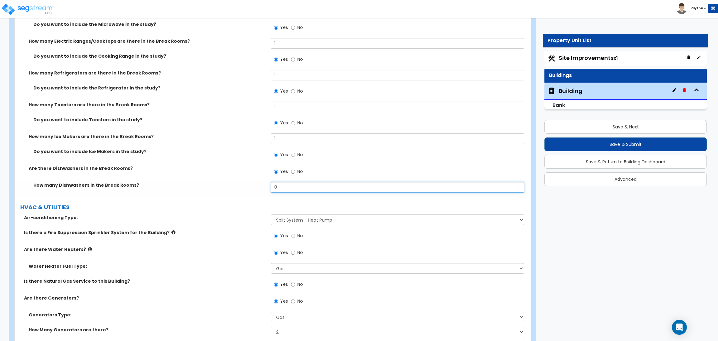
drag, startPoint x: 278, startPoint y: 189, endPoint x: 244, endPoint y: 184, distance: 35.1
click at [244, 184] on div "How many Dishwashers in the Break Rooms? 0" at bounding box center [271, 189] width 513 height 15
click at [246, 184] on label "How many Dishwashers in the Break Rooms?" at bounding box center [149, 185] width 233 height 6
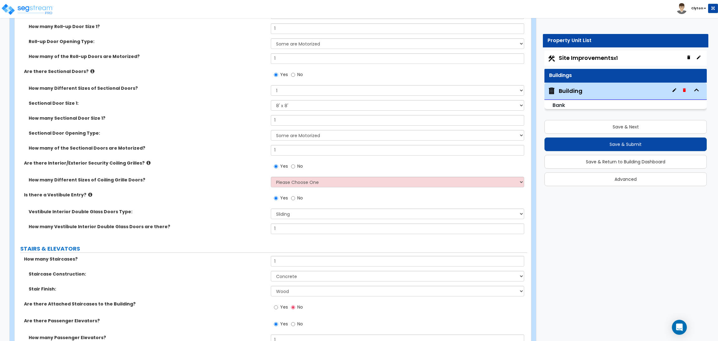
scroll to position [1384, 0]
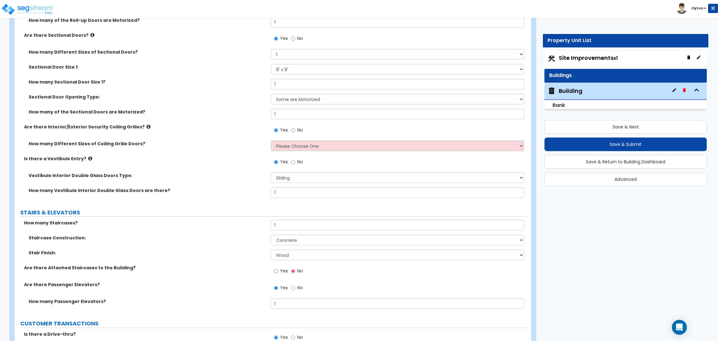
click at [289, 138] on div "Yes No" at bounding box center [288, 131] width 35 height 14
click at [285, 148] on select "Please Choose One 1 2 3 4" at bounding box center [397, 146] width 253 height 11
click at [271, 141] on select "Please Choose One 1 2 3 4" at bounding box center [397, 146] width 253 height 11
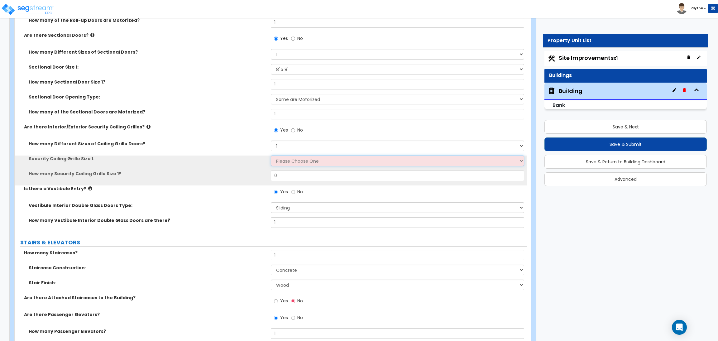
click at [288, 161] on select "Please Choose One 4 feet x 8 feet 6 feet x 12 feet 8 feet x 18 feet 12 feet x 1…" at bounding box center [397, 161] width 253 height 11
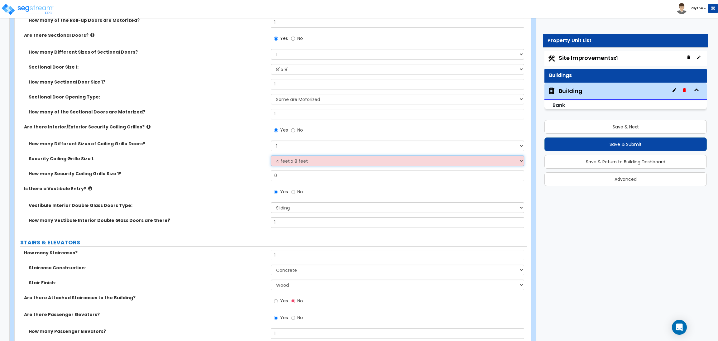
click at [271, 156] on select "Please Choose One 4 feet x 8 feet 6 feet x 12 feet 8 feet x 18 feet 12 feet x 1…" at bounding box center [397, 161] width 253 height 11
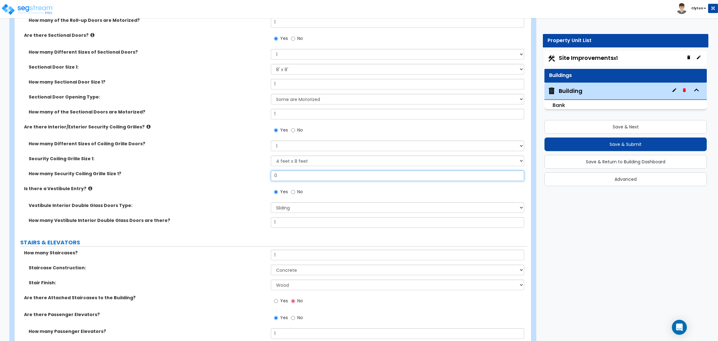
drag, startPoint x: 278, startPoint y: 177, endPoint x: 248, endPoint y: 174, distance: 30.4
click at [250, 175] on div "How many Security Coiling Grille Size 1? 0" at bounding box center [271, 178] width 513 height 15
click at [229, 177] on div "How many Security Coiling Grille Size 1? 1" at bounding box center [271, 178] width 513 height 15
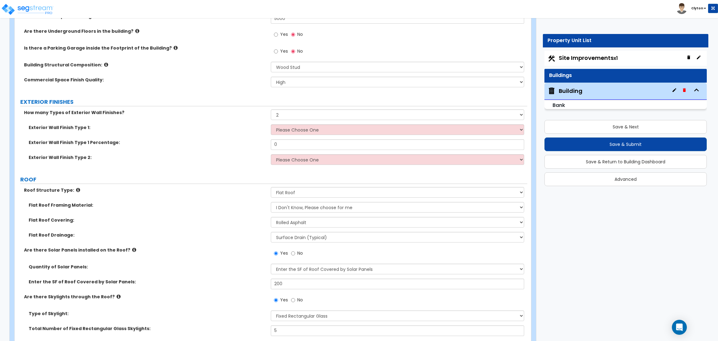
scroll to position [74, 0]
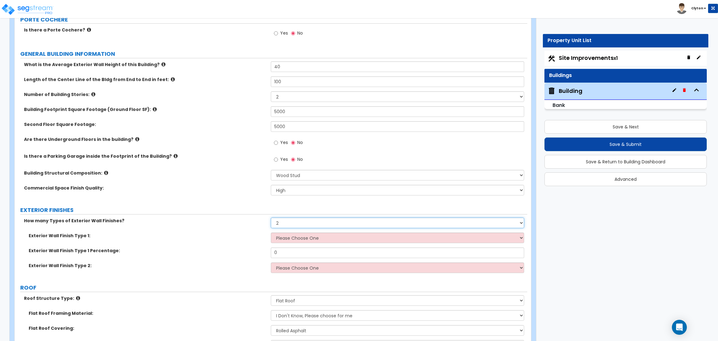
click at [298, 224] on select "None 1 2 3" at bounding box center [397, 223] width 253 height 11
click at [271, 218] on select "None 1 2 3" at bounding box center [397, 223] width 253 height 11
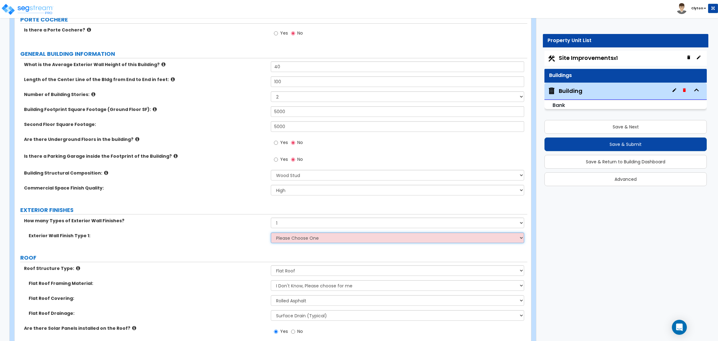
click at [286, 234] on select "Please Choose One No Finish/Shared Wall No Wall Brick Veneer Stone Veneer Wood …" at bounding box center [397, 238] width 253 height 11
click at [271, 233] on select "Please Choose One No Finish/Shared Wall No Wall Brick Veneer Stone Veneer Wood …" at bounding box center [397, 238] width 253 height 11
click at [283, 239] on select "Please Choose One No Finish/Shared Wall No Wall Brick Veneer Stone Veneer Wood …" at bounding box center [397, 238] width 253 height 11
click at [271, 233] on select "Please Choose One No Finish/Shared Wall No Wall Brick Veneer Stone Veneer Wood …" at bounding box center [397, 238] width 253 height 11
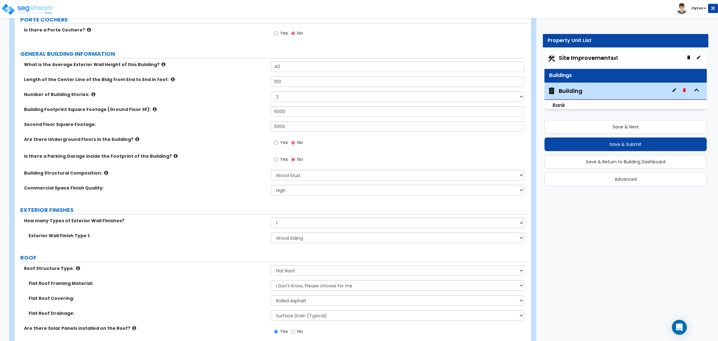
click at [255, 190] on label "Commercial Space Finish Quality:" at bounding box center [145, 188] width 242 height 6
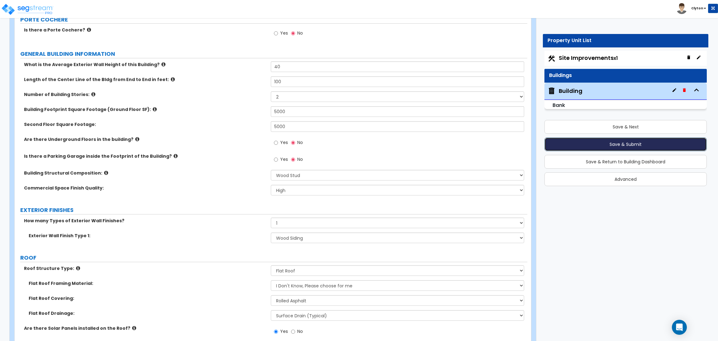
click at [603, 144] on button "Save & Submit" at bounding box center [626, 144] width 162 height 14
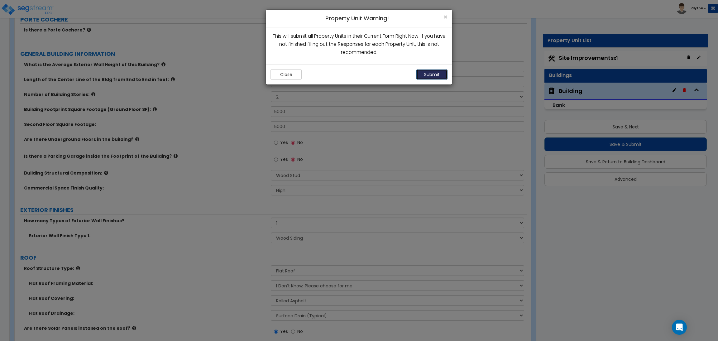
click at [437, 76] on button "Submit" at bounding box center [432, 74] width 31 height 11
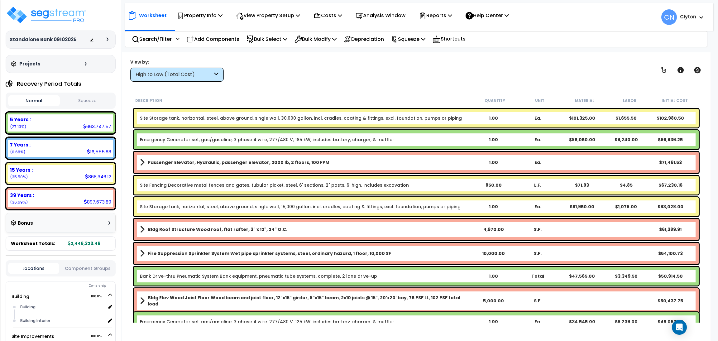
click at [395, 66] on div "View by: High to Low (Total Cost) High to Low (Total Cost)" at bounding box center [416, 70] width 576 height 23
